Goal: Transaction & Acquisition: Book appointment/travel/reservation

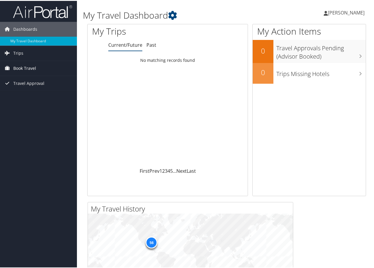
click at [19, 67] on span "Book Travel" at bounding box center [24, 67] width 23 height 15
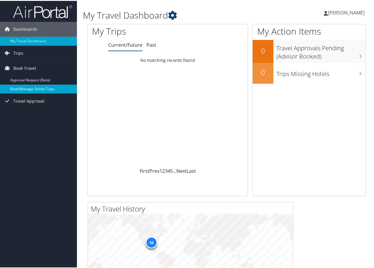
click at [25, 88] on link "Book/Manage Online Trips" at bounding box center [38, 88] width 77 height 9
